Goal: Information Seeking & Learning: Check status

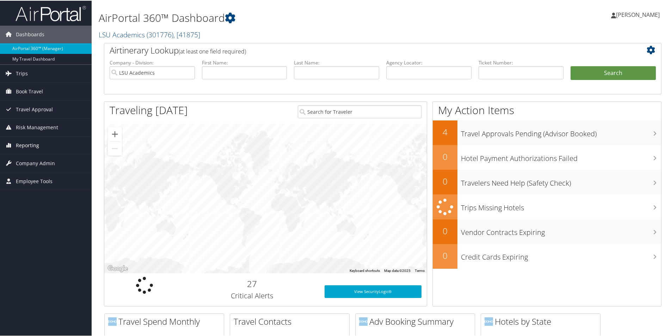
click at [25, 144] on span "Reporting" at bounding box center [27, 145] width 23 height 18
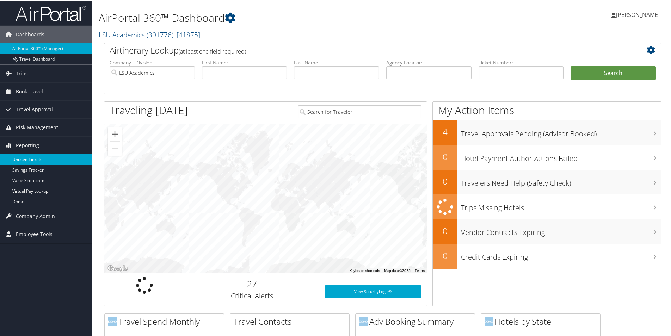
click at [26, 160] on link "Unused Tickets" at bounding box center [46, 159] width 92 height 11
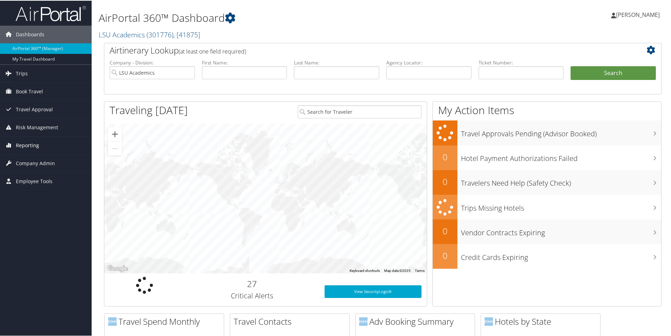
click at [32, 146] on span "Reporting" at bounding box center [27, 145] width 23 height 18
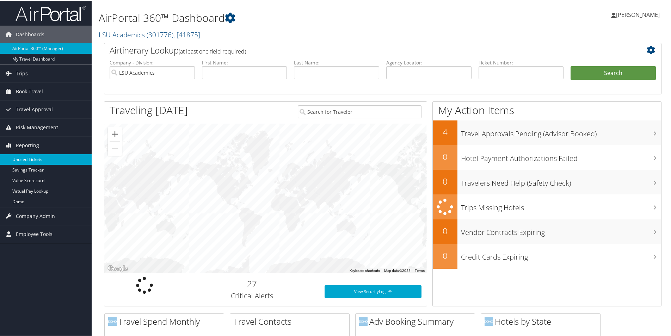
click at [29, 158] on link "Unused Tickets" at bounding box center [46, 159] width 92 height 11
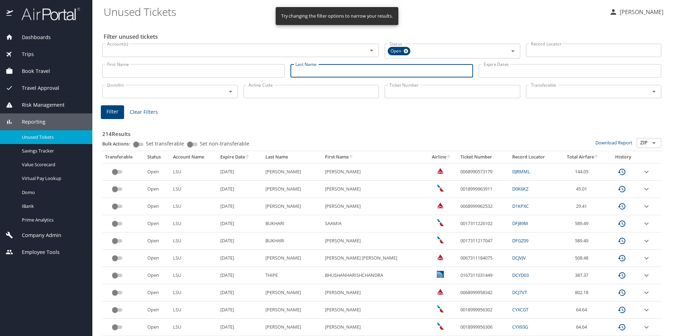
click at [325, 70] on input "Last Name" at bounding box center [381, 70] width 182 height 13
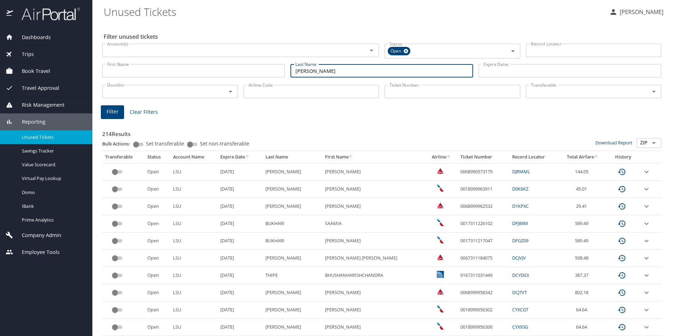
type input "[PERSON_NAME]"
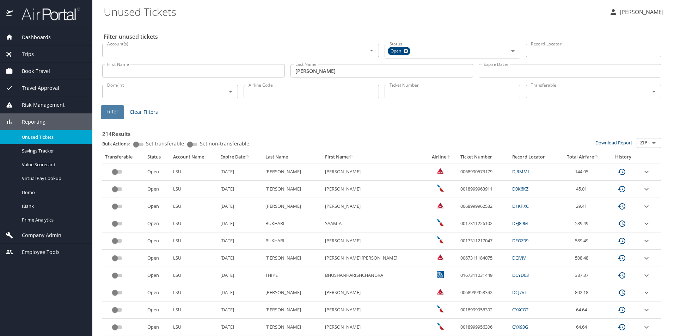
click at [113, 114] on span "Filter" at bounding box center [112, 111] width 12 height 9
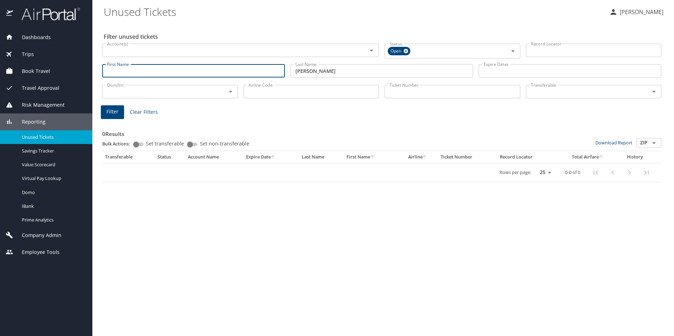
click at [185, 72] on input "First Name" at bounding box center [193, 70] width 182 height 13
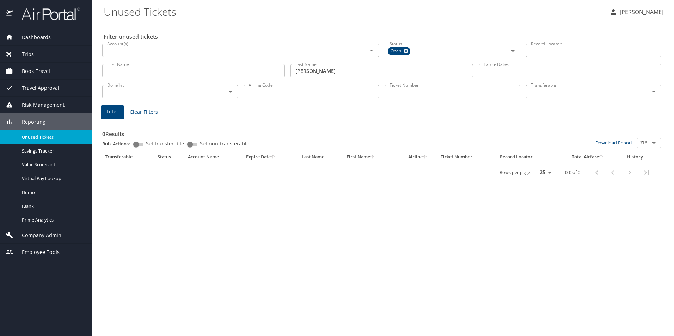
click at [39, 69] on span "Book Travel" at bounding box center [31, 71] width 37 height 8
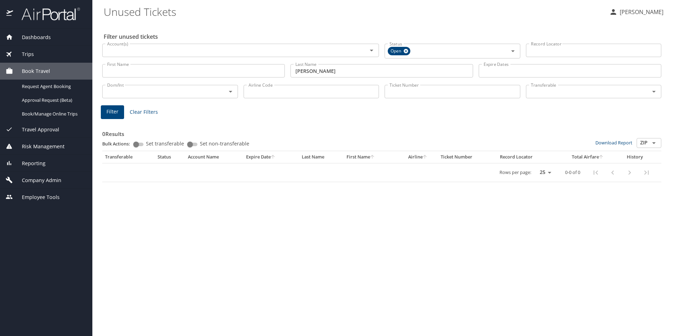
click at [45, 71] on span "Book Travel" at bounding box center [31, 71] width 37 height 8
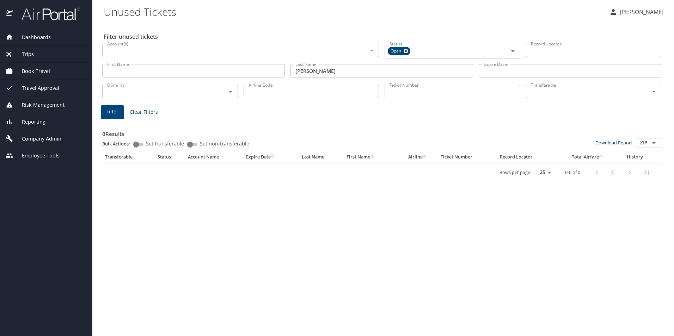
click at [43, 33] on span "Dashboards" at bounding box center [32, 37] width 38 height 8
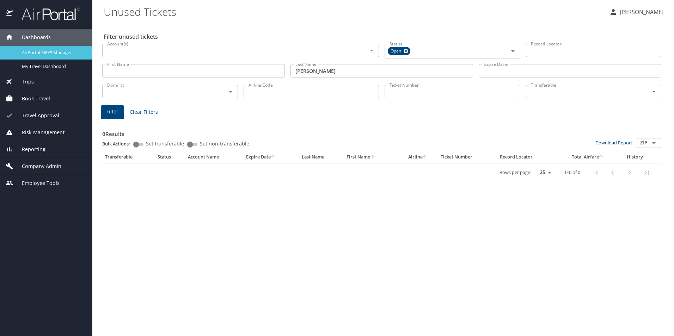
click at [46, 50] on span "AirPortal 360™ Manager" at bounding box center [53, 52] width 62 height 7
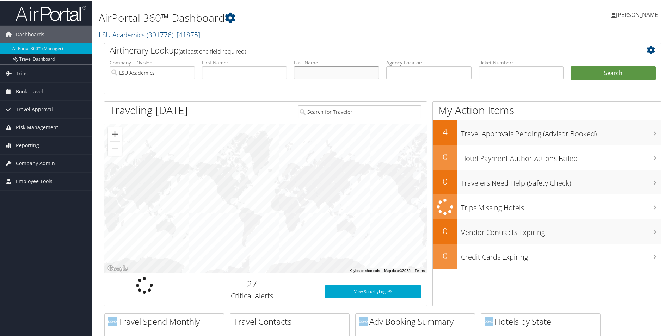
click at [319, 68] on input "text" at bounding box center [336, 72] width 85 height 13
type input "Hawkins"
click at [257, 69] on input "text" at bounding box center [244, 72] width 85 height 13
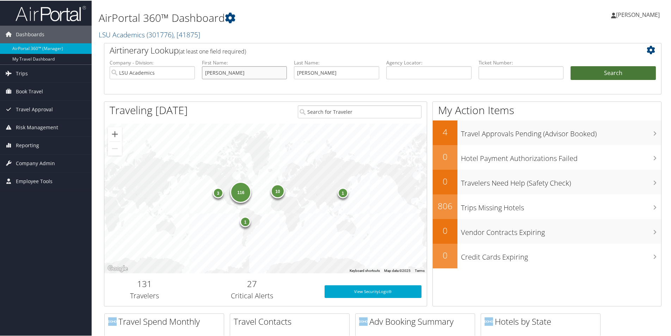
type input "[PERSON_NAME]"
click at [599, 69] on button "Search" at bounding box center [612, 73] width 85 height 14
